Goal: Task Accomplishment & Management: Use online tool/utility

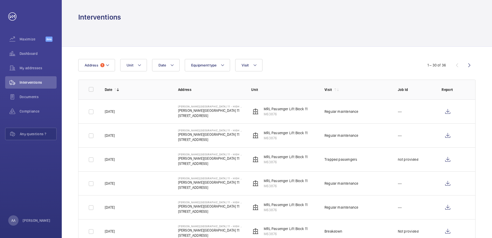
click at [107, 67] on mat-icon at bounding box center [108, 65] width 4 height 6
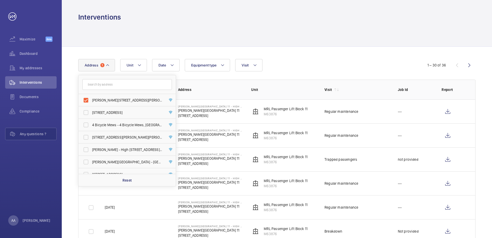
click at [103, 83] on input "text" at bounding box center [127, 84] width 90 height 11
drag, startPoint x: 103, startPoint y: 83, endPoint x: 209, endPoint y: 98, distance: 107.1
click at [209, 98] on th "Address" at bounding box center [206, 90] width 73 height 20
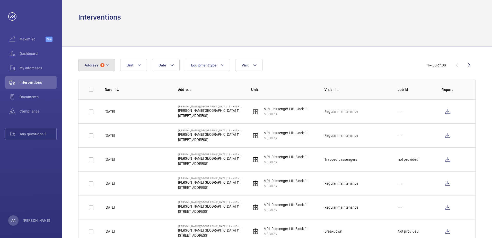
click at [106, 66] on mat-icon at bounding box center [108, 65] width 4 height 6
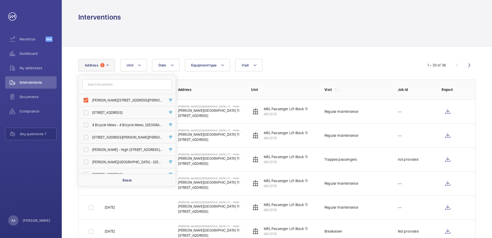
click at [97, 83] on input "text" at bounding box center [127, 84] width 90 height 11
click at [88, 99] on label "[PERSON_NAME][STREET_ADDRESS][PERSON_NAME]" at bounding box center [124, 100] width 90 height 12
click at [88, 99] on input "[PERSON_NAME][STREET_ADDRESS][PERSON_NAME]" at bounding box center [86, 100] width 10 height 10
checkbox input "false"
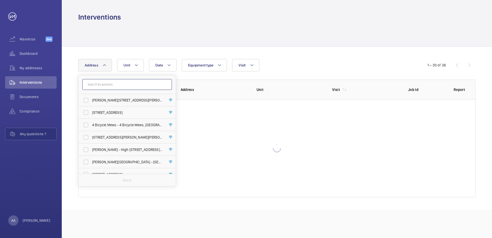
click at [94, 86] on input "text" at bounding box center [127, 84] width 90 height 11
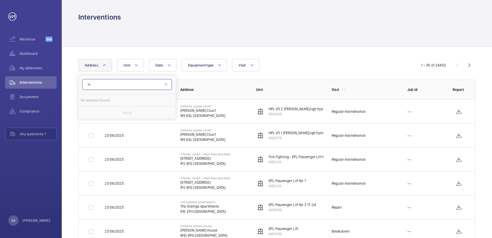
type input "f"
type input "kidbrooke"
click at [132, 100] on span "[PERSON_NAME][GEOGRAPHIC_DATA] - [STREET_ADDRESS][PERSON_NAME]" at bounding box center [127, 100] width 71 height 5
click at [91, 100] on input "[PERSON_NAME][GEOGRAPHIC_DATA] - [STREET_ADDRESS][PERSON_NAME]" at bounding box center [86, 100] width 10 height 10
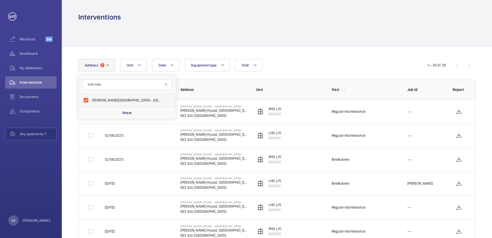
click at [137, 100] on span "[PERSON_NAME][GEOGRAPHIC_DATA] - [STREET_ADDRESS][PERSON_NAME]" at bounding box center [127, 100] width 71 height 5
click at [91, 100] on input "[PERSON_NAME][GEOGRAPHIC_DATA] - [STREET_ADDRESS][PERSON_NAME]" at bounding box center [86, 100] width 10 height 10
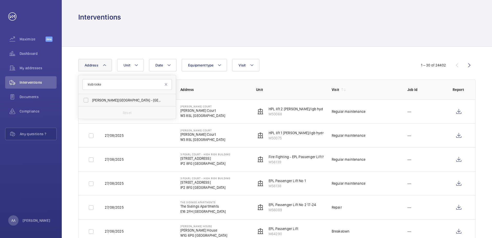
click at [137, 100] on span "[PERSON_NAME][GEOGRAPHIC_DATA] - [STREET_ADDRESS][PERSON_NAME]" at bounding box center [127, 100] width 71 height 5
click at [91, 100] on input "[PERSON_NAME][GEOGRAPHIC_DATA] - [STREET_ADDRESS][PERSON_NAME]" at bounding box center [86, 100] width 10 height 10
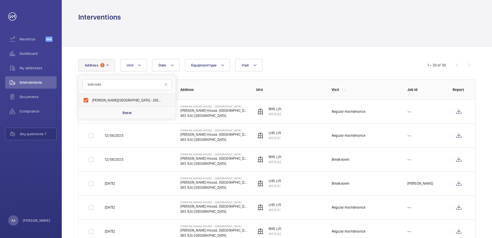
click at [137, 100] on span "[PERSON_NAME][GEOGRAPHIC_DATA] - [STREET_ADDRESS][PERSON_NAME]" at bounding box center [127, 100] width 71 height 5
click at [91, 100] on input "[PERSON_NAME][GEOGRAPHIC_DATA] - [STREET_ADDRESS][PERSON_NAME]" at bounding box center [86, 100] width 10 height 10
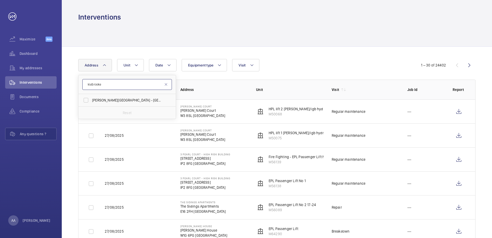
click at [111, 87] on input "kidbrooke" at bounding box center [127, 84] width 90 height 11
click at [120, 99] on span "[PERSON_NAME][GEOGRAPHIC_DATA] - [STREET_ADDRESS][PERSON_NAME]" at bounding box center [127, 100] width 71 height 5
click at [91, 99] on input "[PERSON_NAME][GEOGRAPHIC_DATA] - [STREET_ADDRESS][PERSON_NAME]" at bounding box center [86, 100] width 10 height 10
checkbox input "true"
